Goal: Information Seeking & Learning: Learn about a topic

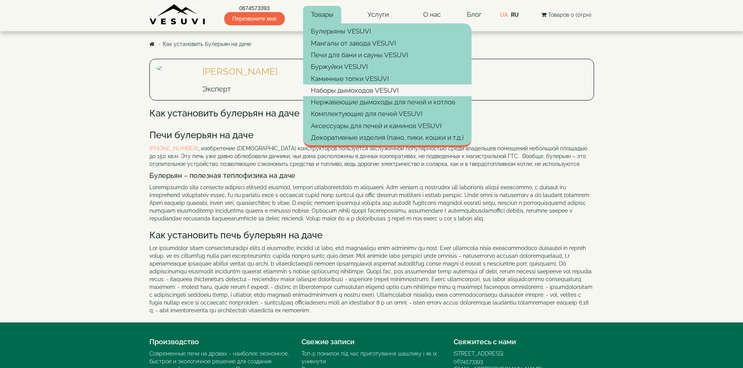
click at [342, 89] on link "Наборы дымоходов VESUVI" at bounding box center [387, 91] width 168 height 12
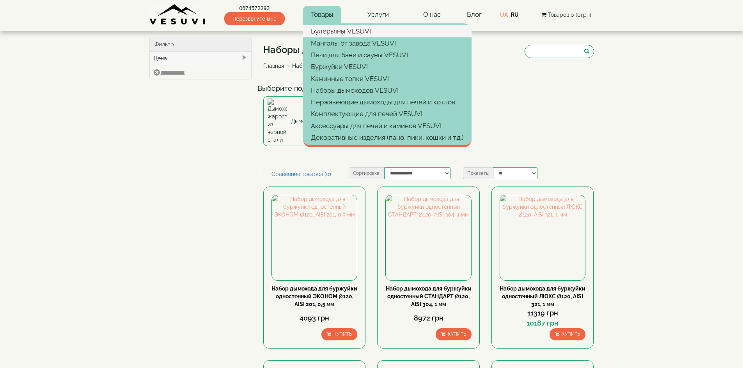
click at [319, 28] on link "Булерьяны VESUVI" at bounding box center [387, 31] width 168 height 12
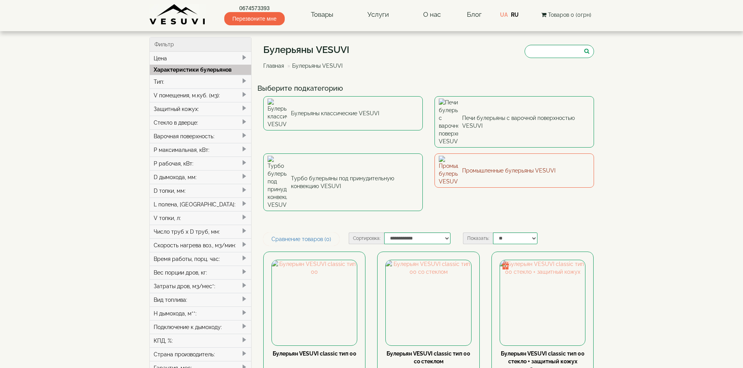
click at [512, 154] on link "Промышленные булерьяны VESUVI" at bounding box center [513, 171] width 159 height 34
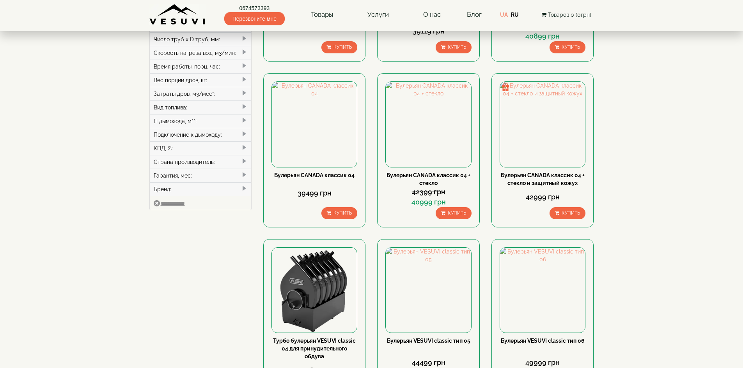
scroll to position [195, 0]
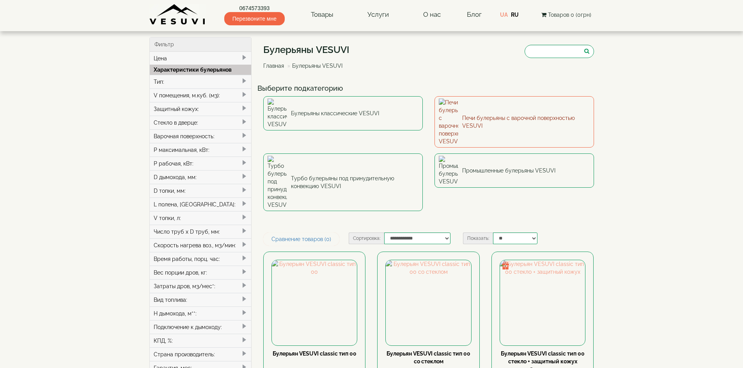
click at [517, 107] on link "Печи булерьяны с варочной поверхностью VESUVI" at bounding box center [513, 121] width 159 height 51
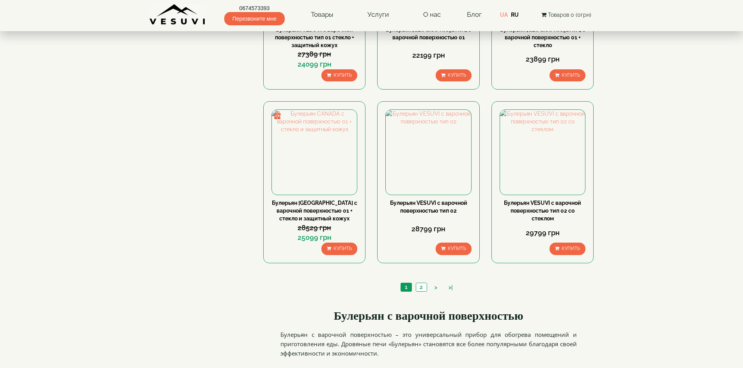
scroll to position [741, 0]
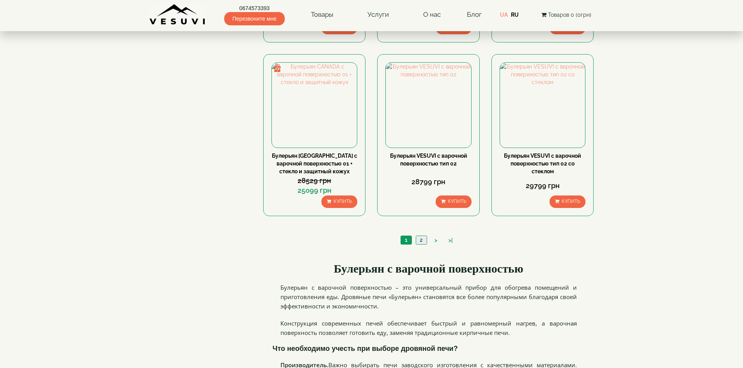
click at [419, 240] on link "2" at bounding box center [421, 240] width 11 height 8
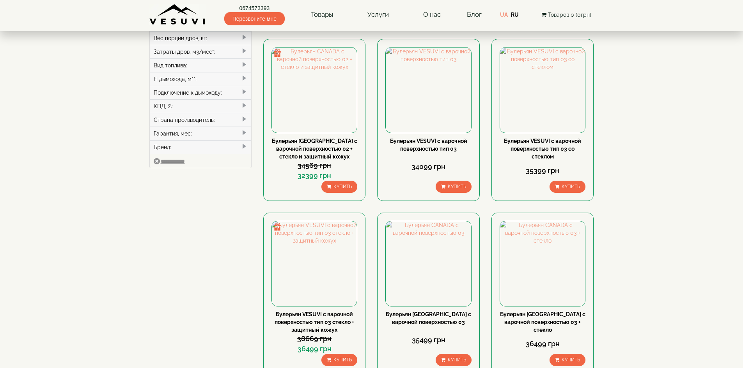
scroll to position [234, 0]
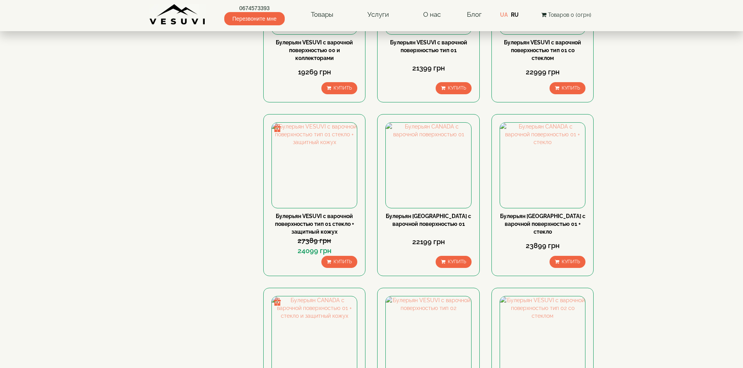
scroll to position [195, 0]
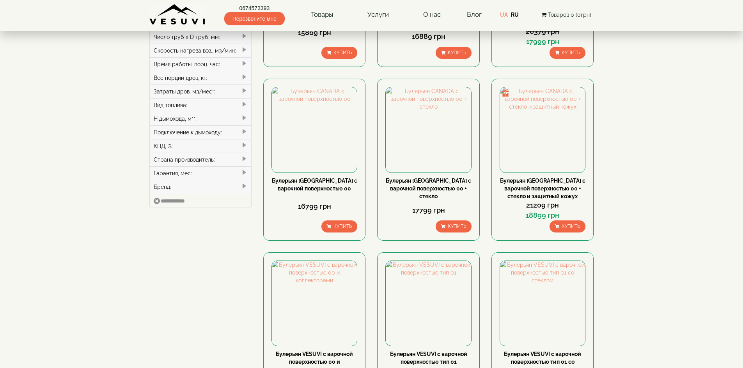
click at [244, 144] on span at bounding box center [244, 145] width 6 height 6
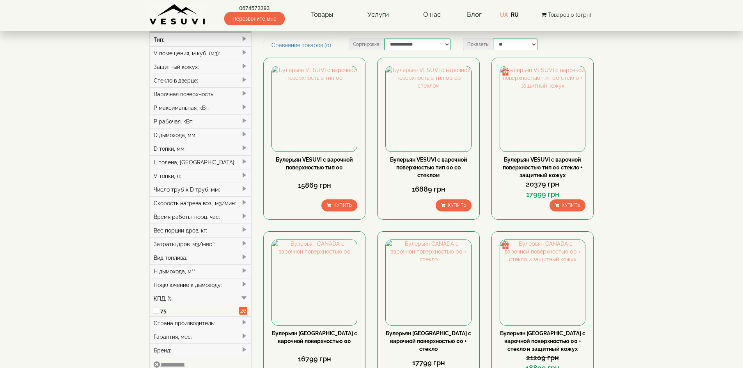
scroll to position [0, 0]
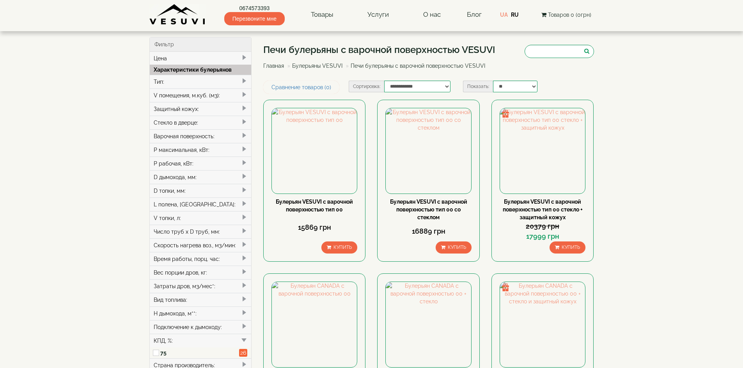
click at [244, 78] on span at bounding box center [244, 81] width 6 height 6
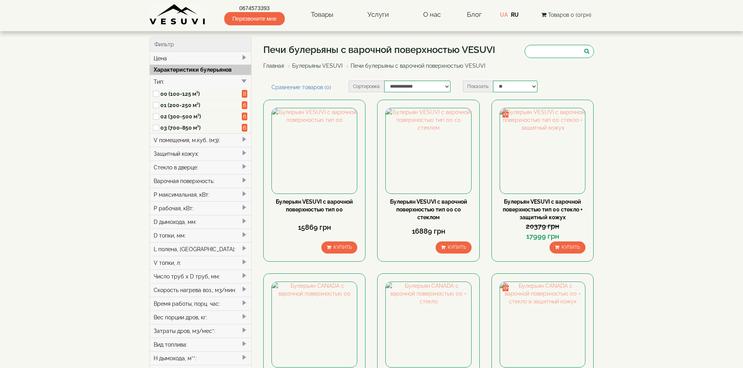
click at [244, 78] on span at bounding box center [244, 81] width 6 height 6
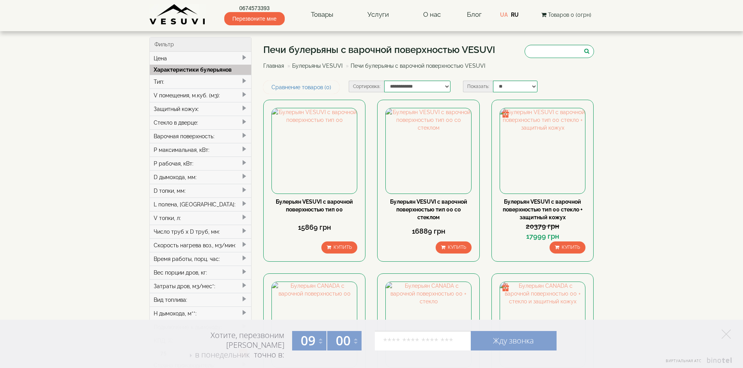
click at [243, 107] on span at bounding box center [244, 108] width 6 height 6
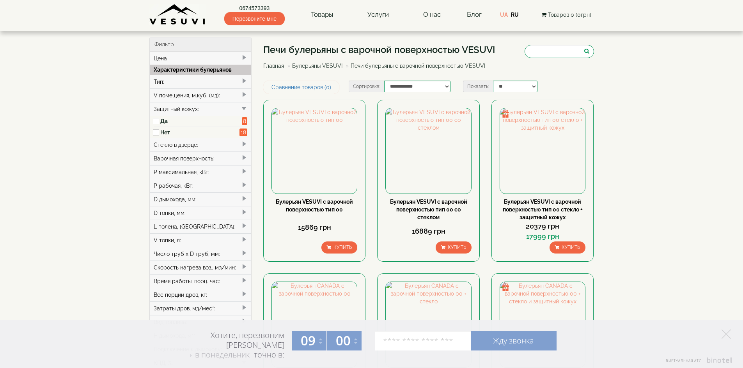
click at [243, 107] on span at bounding box center [244, 108] width 6 height 6
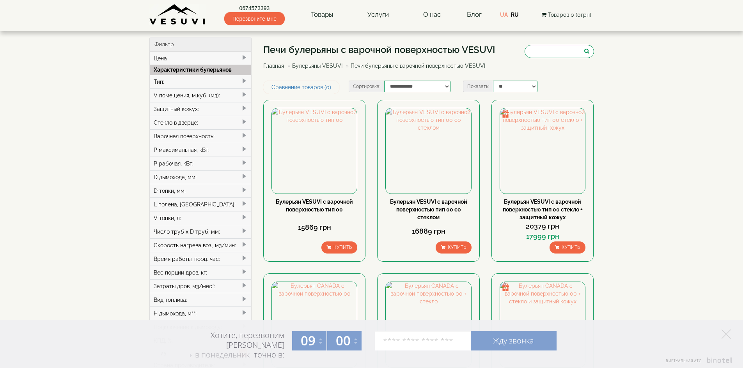
click at [244, 120] on span at bounding box center [244, 122] width 6 height 6
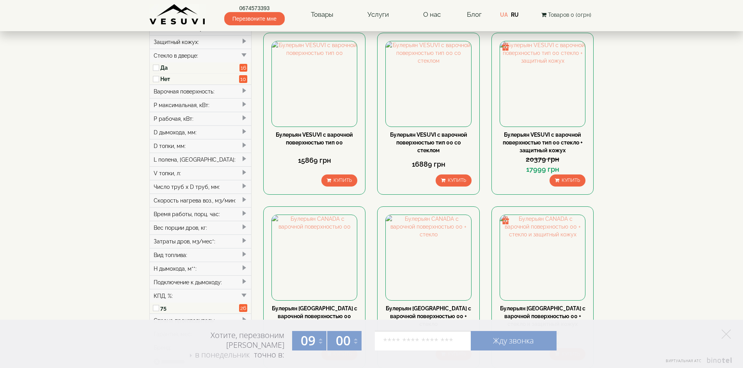
scroll to position [78, 0]
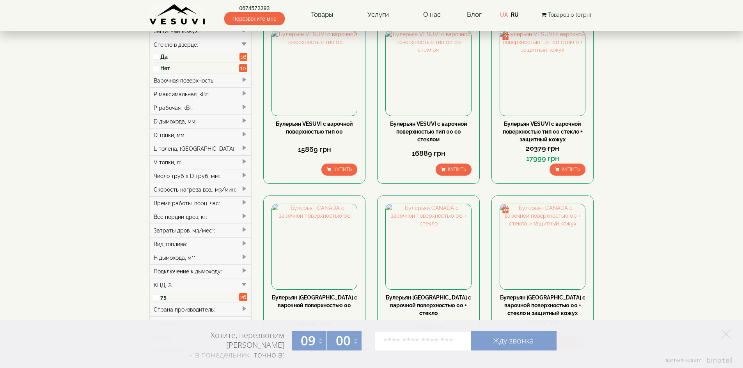
click at [244, 214] on span at bounding box center [244, 216] width 6 height 6
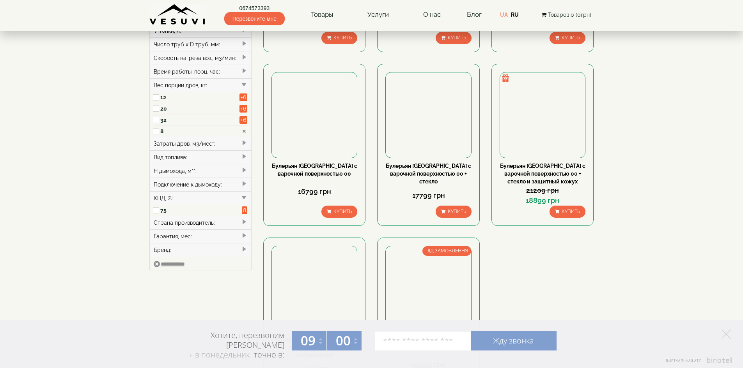
scroll to position [234, 0]
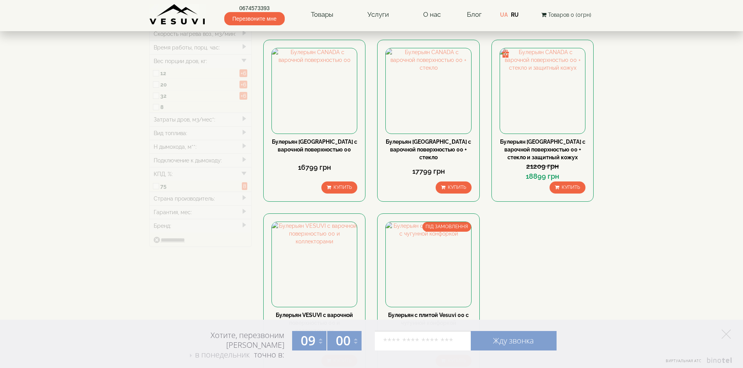
type input "*****"
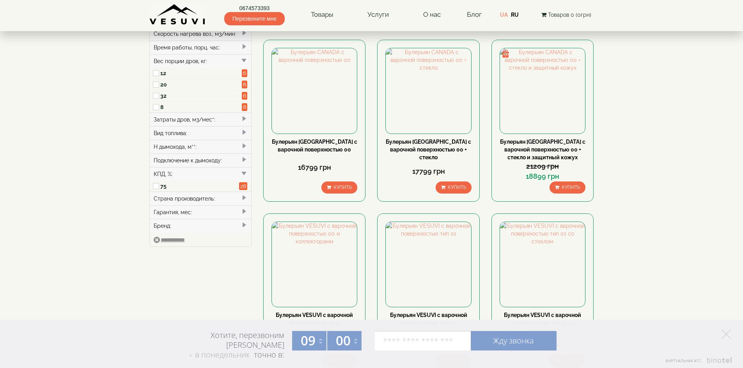
click at [244, 134] on span at bounding box center [244, 132] width 6 height 6
click at [243, 147] on span at bounding box center [244, 146] width 6 height 6
click at [244, 158] on span at bounding box center [244, 160] width 6 height 6
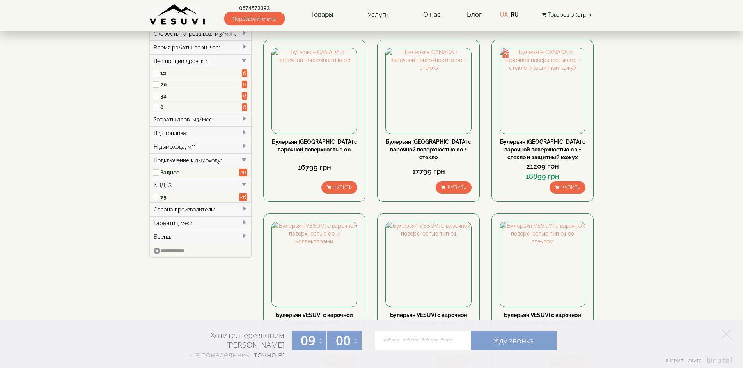
click at [240, 158] on div "Подключение к дымоходу:" at bounding box center [201, 161] width 102 height 14
click at [246, 209] on span at bounding box center [244, 212] width 6 height 6
click at [244, 210] on span at bounding box center [244, 212] width 6 height 6
click at [245, 199] on span at bounding box center [244, 198] width 6 height 6
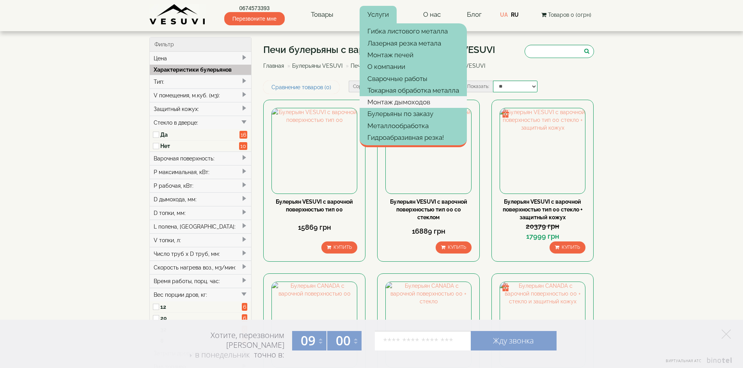
click at [385, 101] on link "Монтаж дымоходов" at bounding box center [412, 102] width 107 height 12
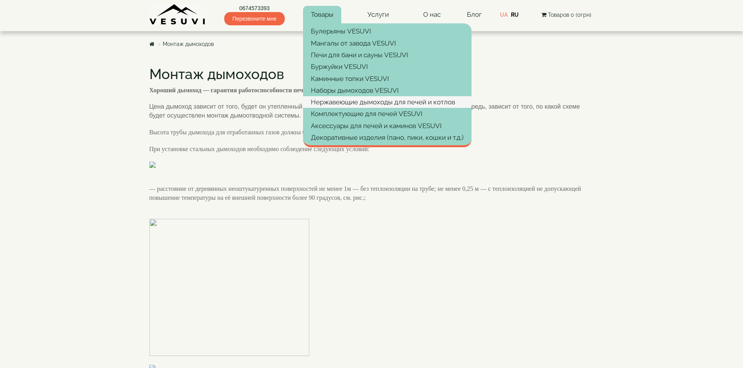
click at [337, 103] on link "Нержавеющие дымоходы для печей и котлов" at bounding box center [387, 102] width 168 height 12
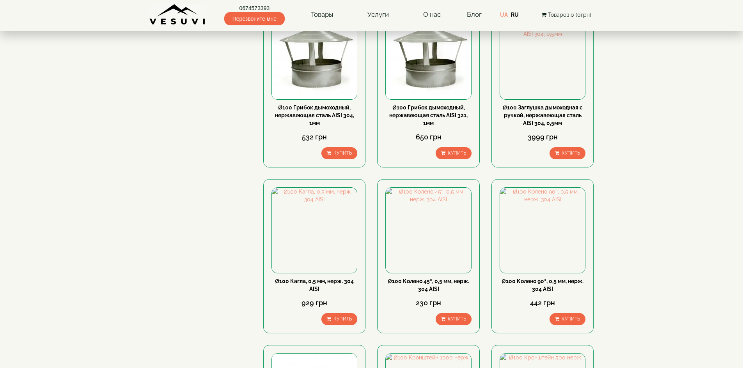
scroll to position [195, 0]
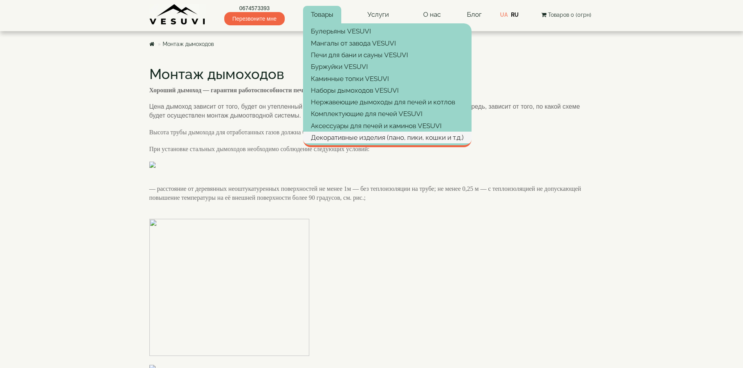
click at [346, 134] on link "Декоративные изделия (пано, пики, кошки и т.д.)" at bounding box center [387, 138] width 168 height 12
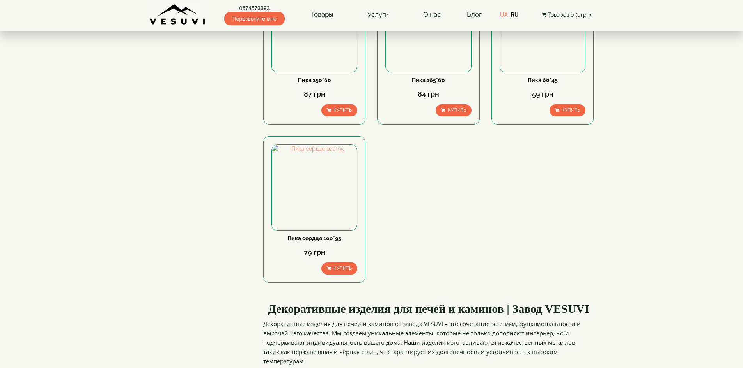
scroll to position [117, 0]
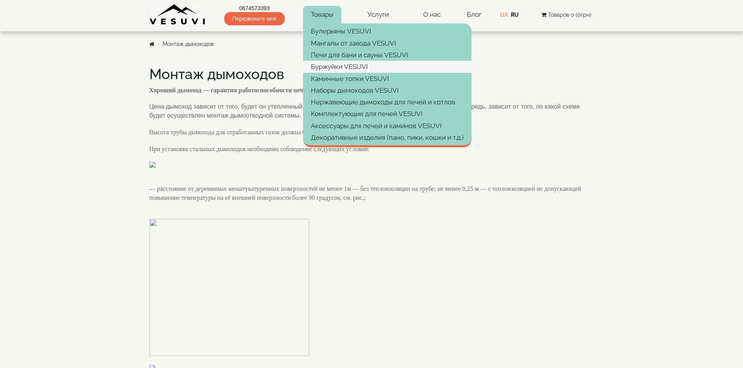
click at [339, 67] on link "Буржуйки VESUVI" at bounding box center [387, 67] width 168 height 12
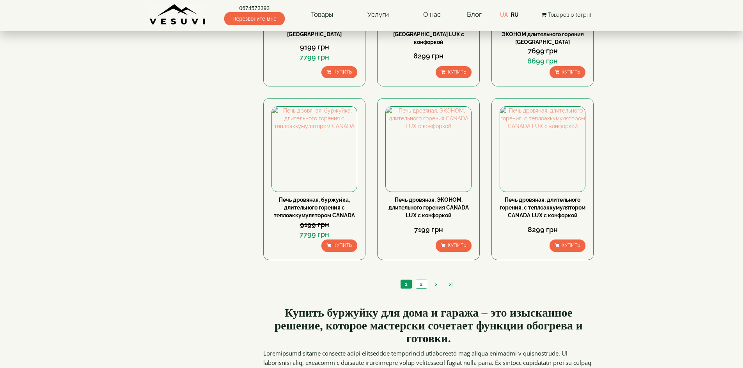
scroll to position [819, 0]
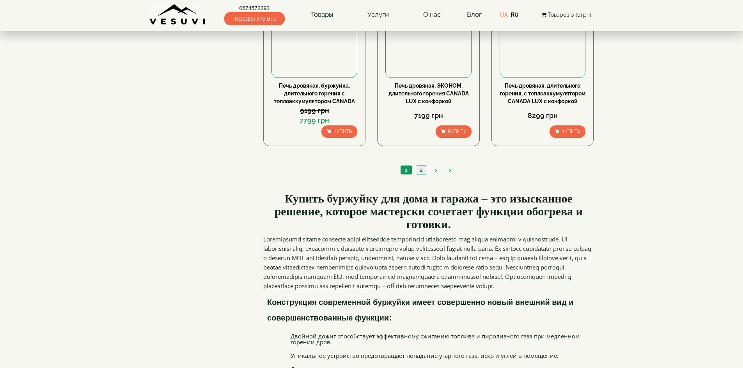
click at [418, 174] on link "2" at bounding box center [421, 170] width 11 height 8
